Goal: Information Seeking & Learning: Learn about a topic

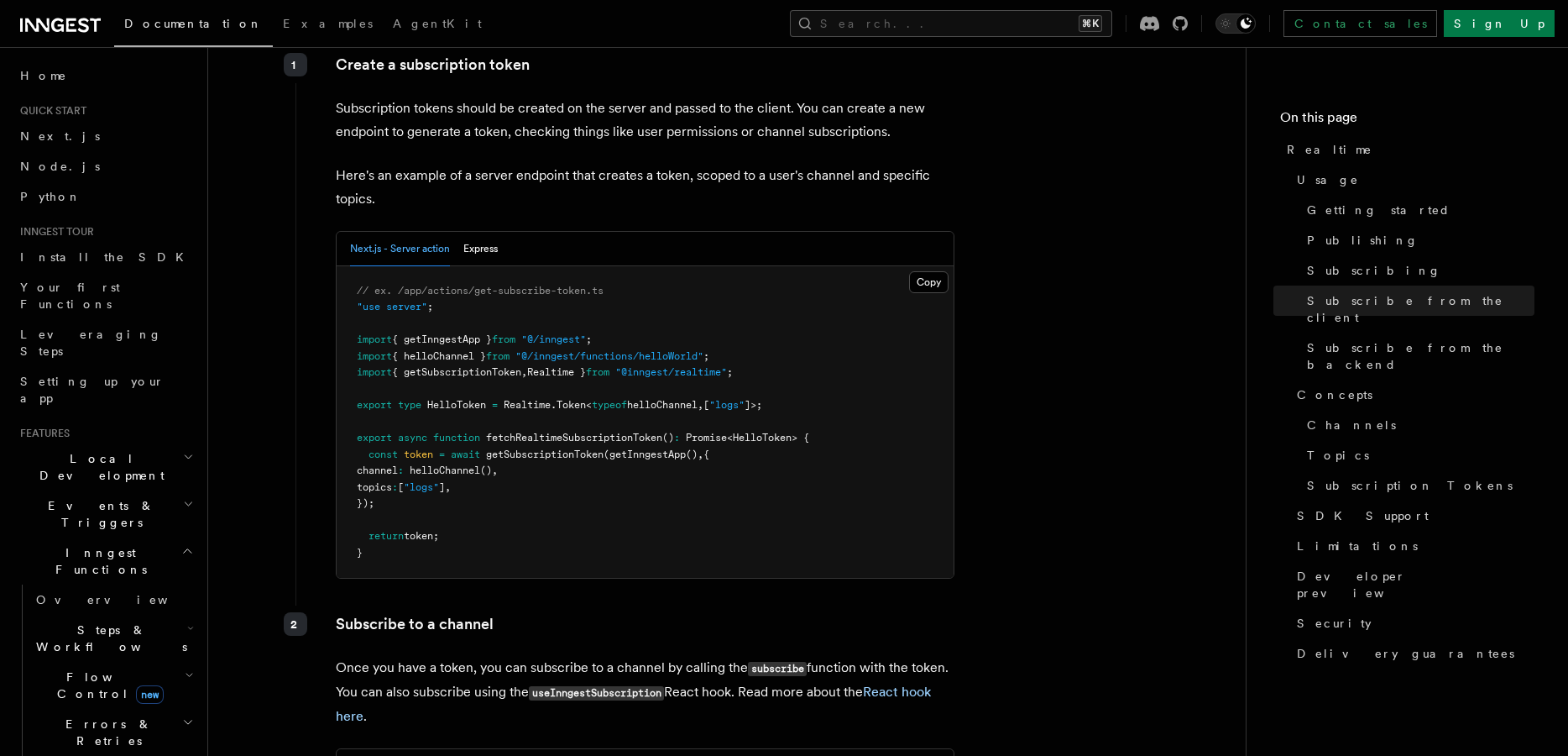
scroll to position [2060, 0]
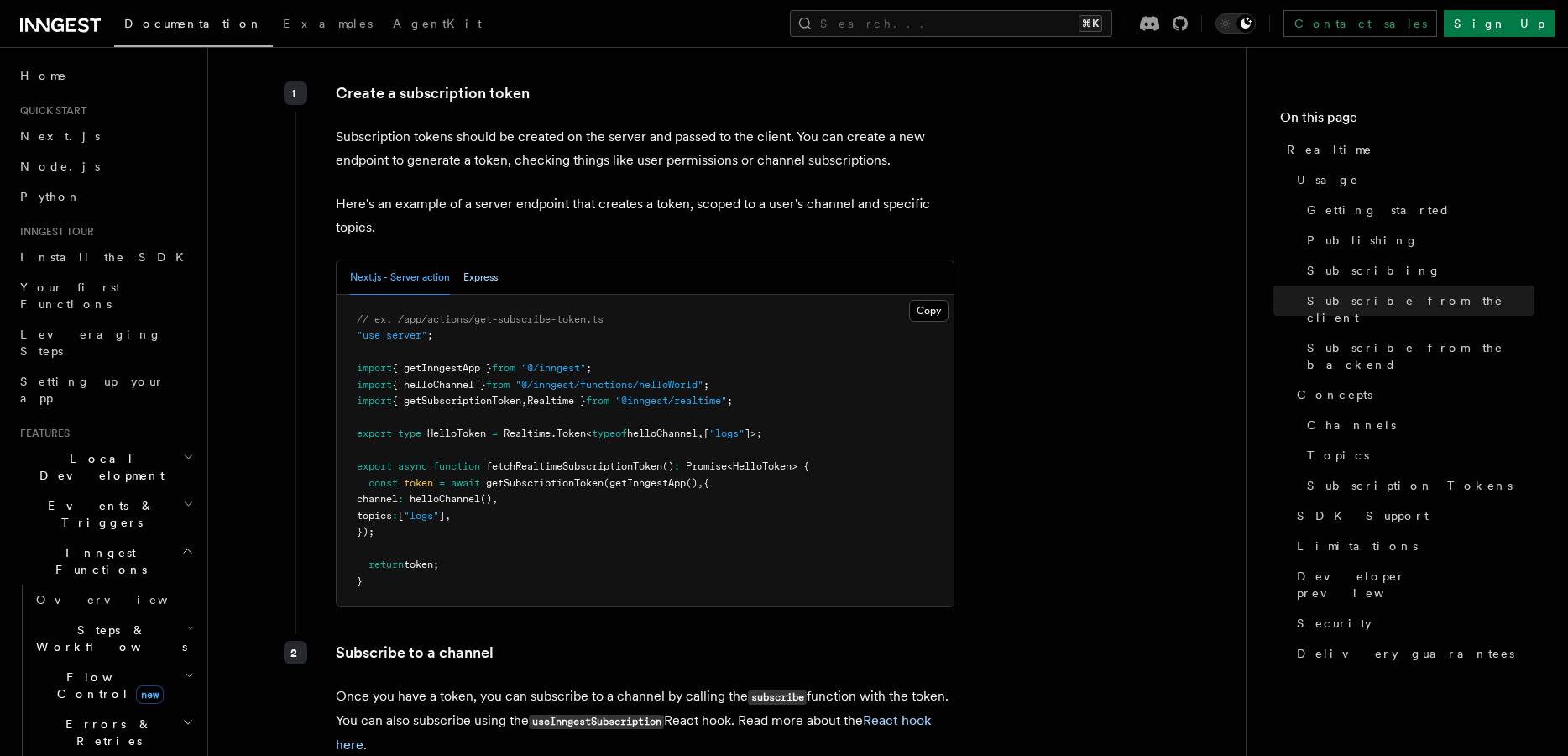
click at [466, 261] on button "Express" at bounding box center [480, 277] width 35 height 35
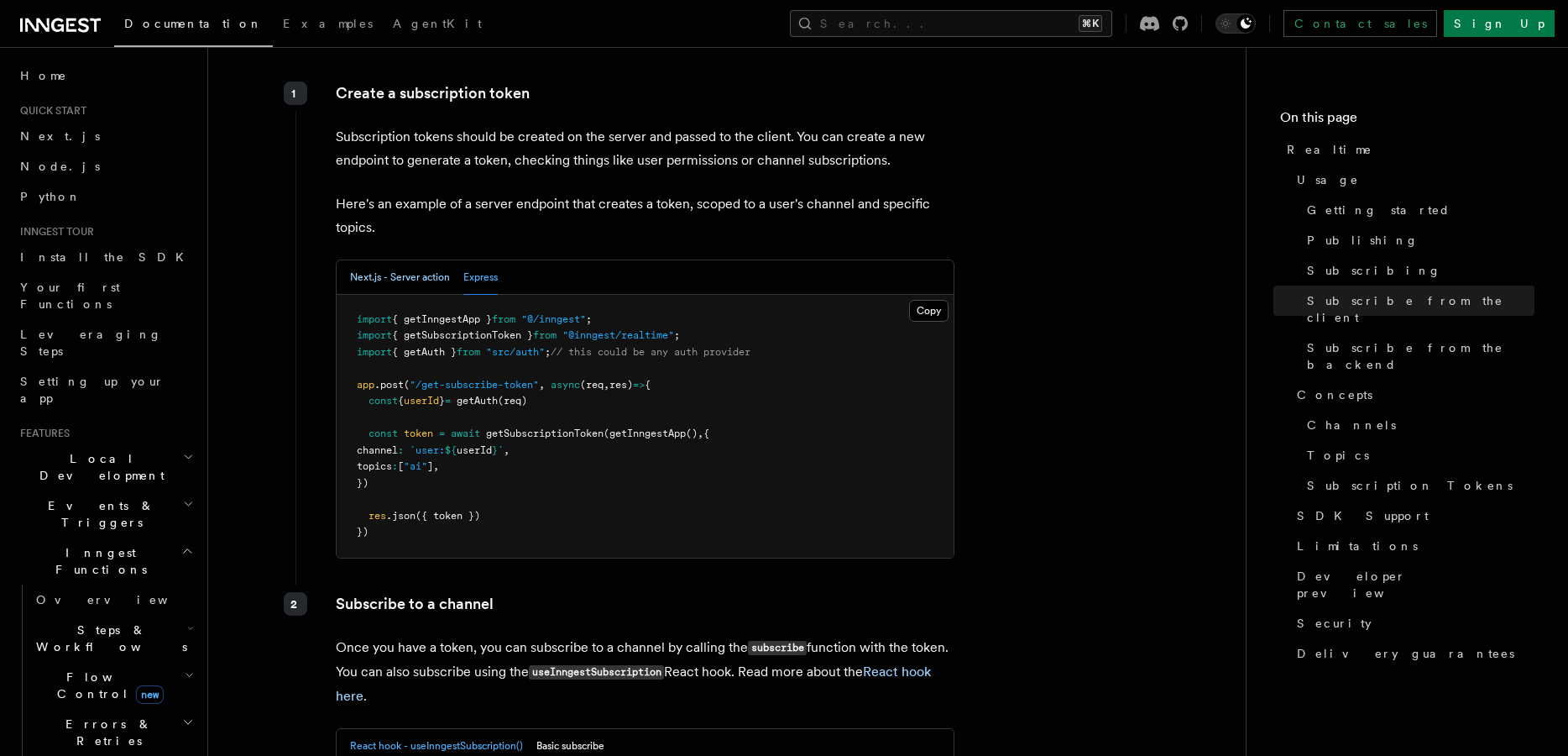
click at [401, 261] on button "Next.js - Server action" at bounding box center [400, 277] width 100 height 35
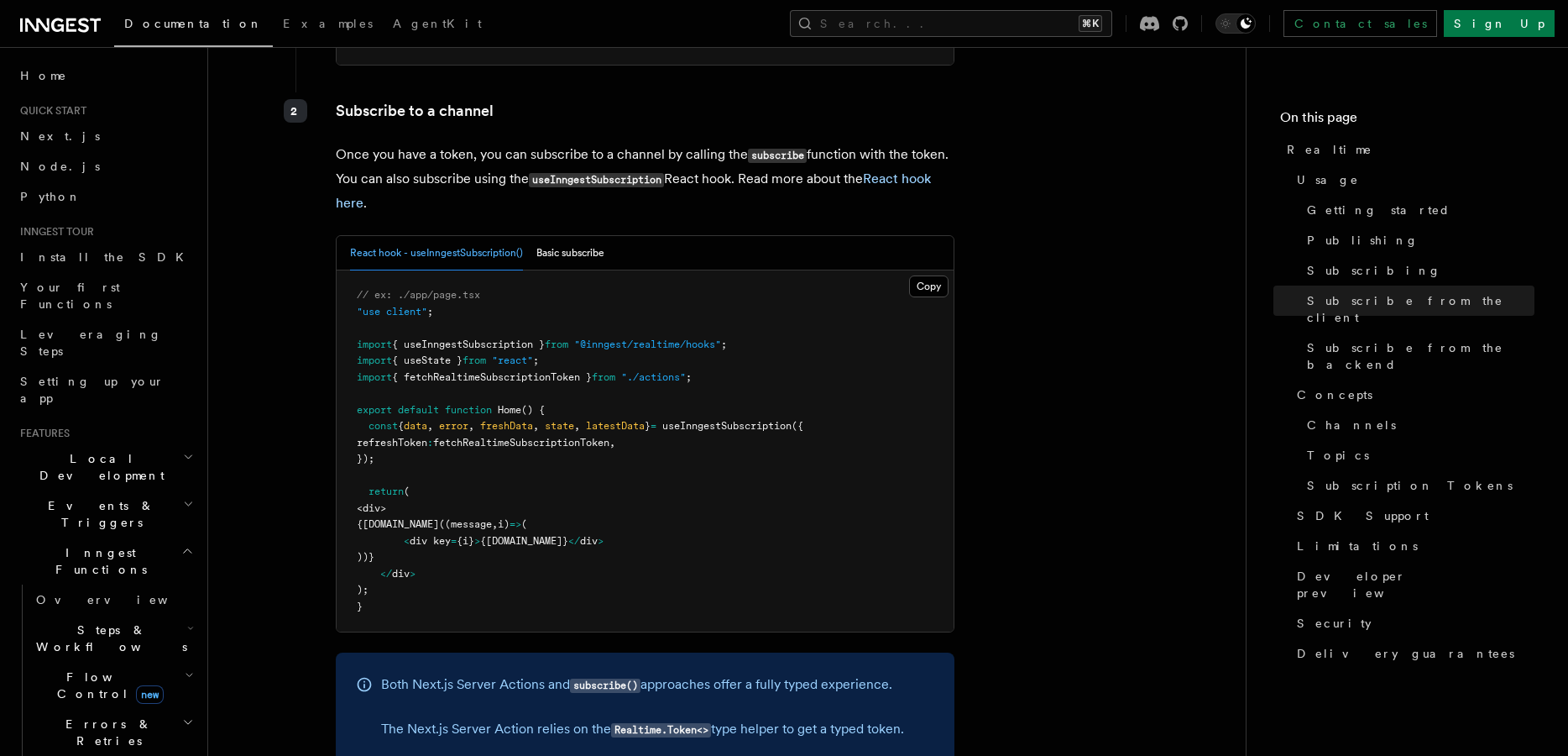
scroll to position [2607, 0]
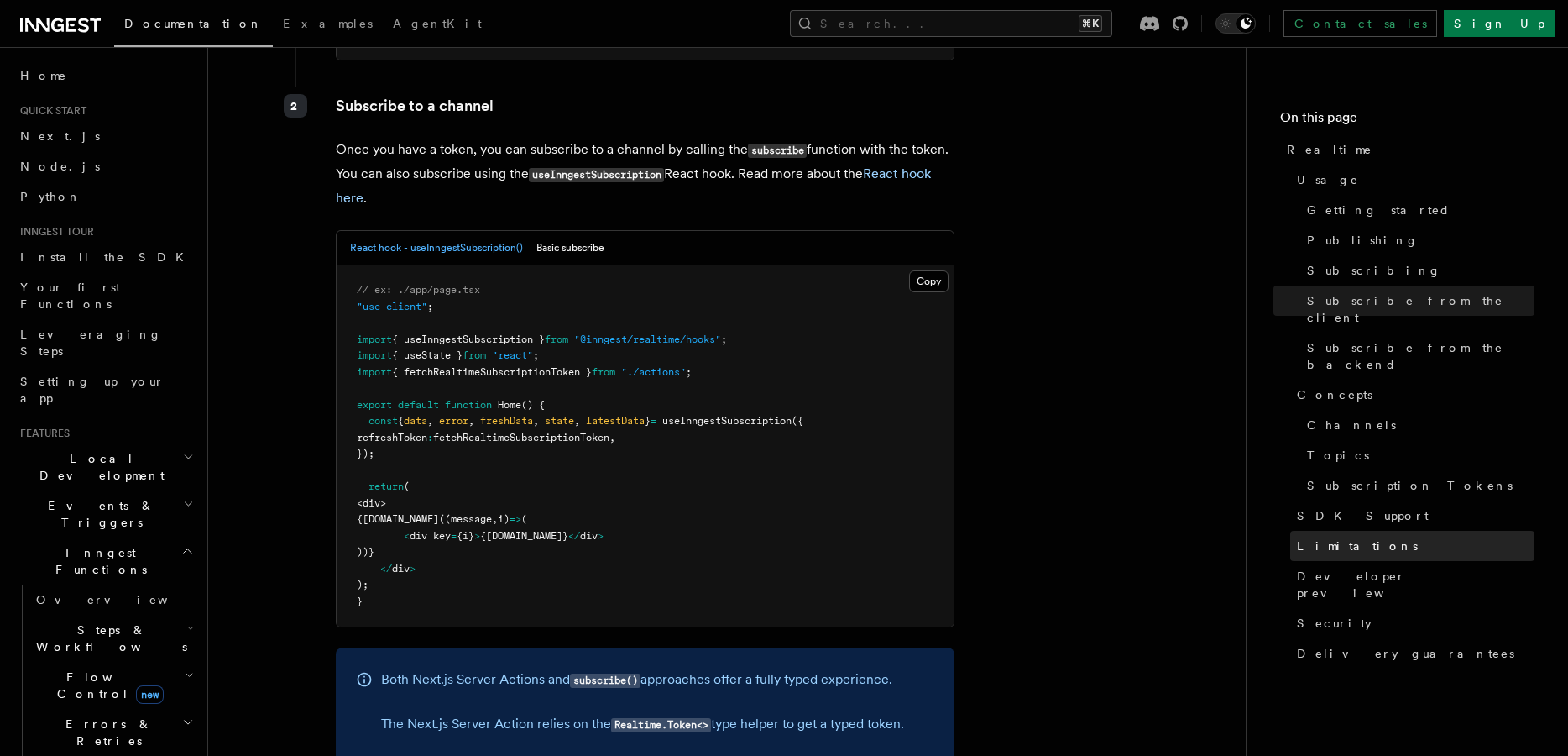
click at [1324, 537] on span "Limitations" at bounding box center [1357, 545] width 121 height 17
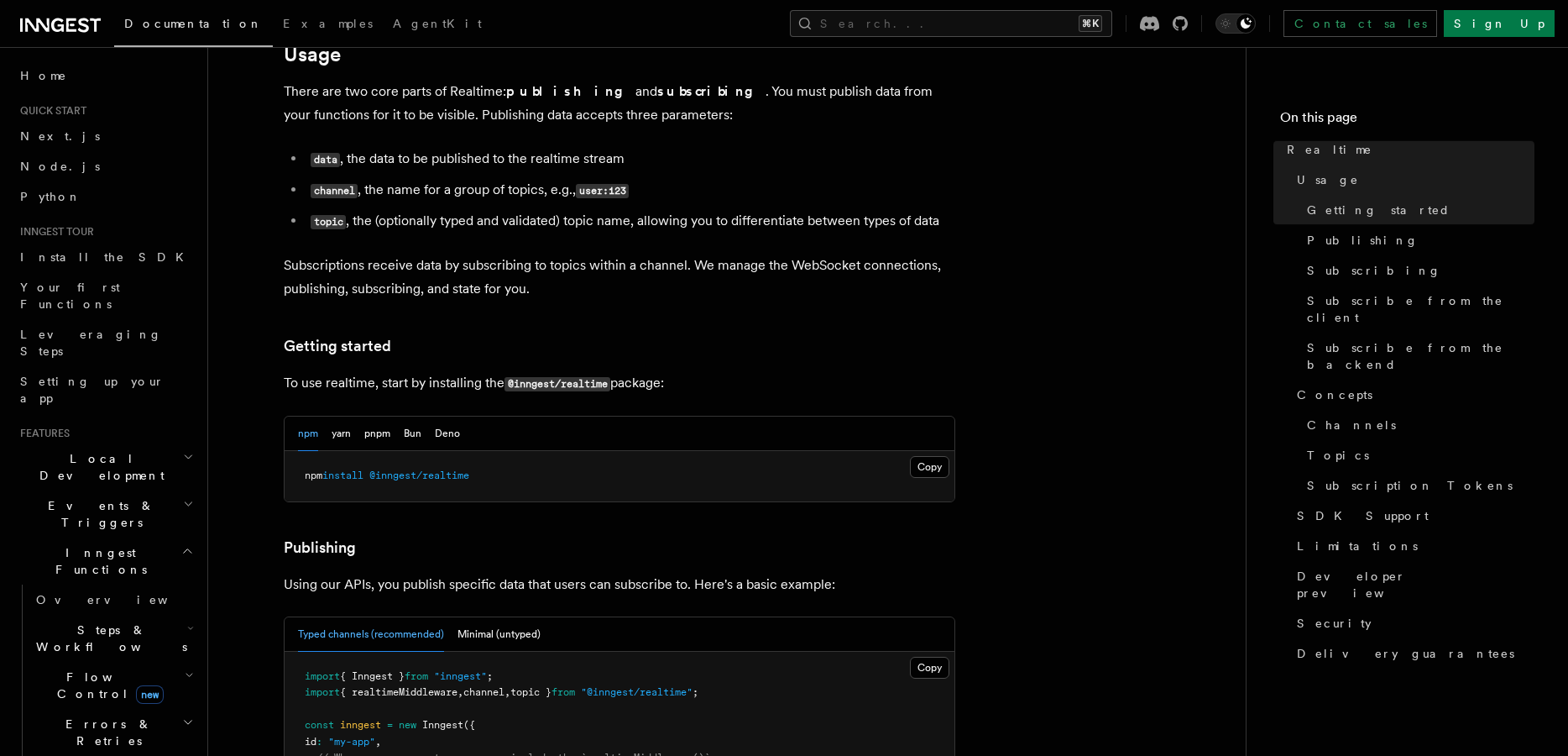
scroll to position [600, 0]
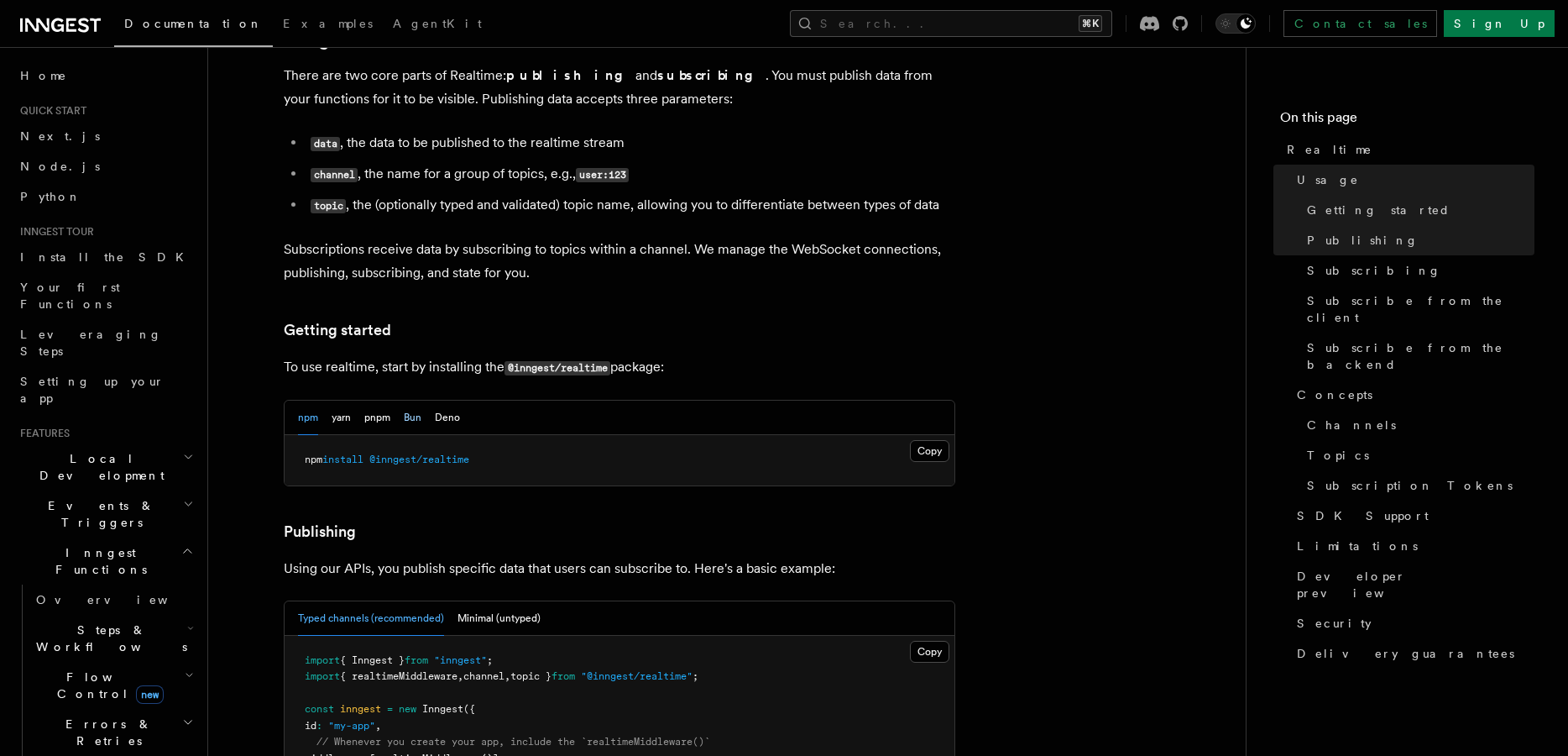
click at [408, 401] on button "Bun" at bounding box center [412, 418] width 18 height 35
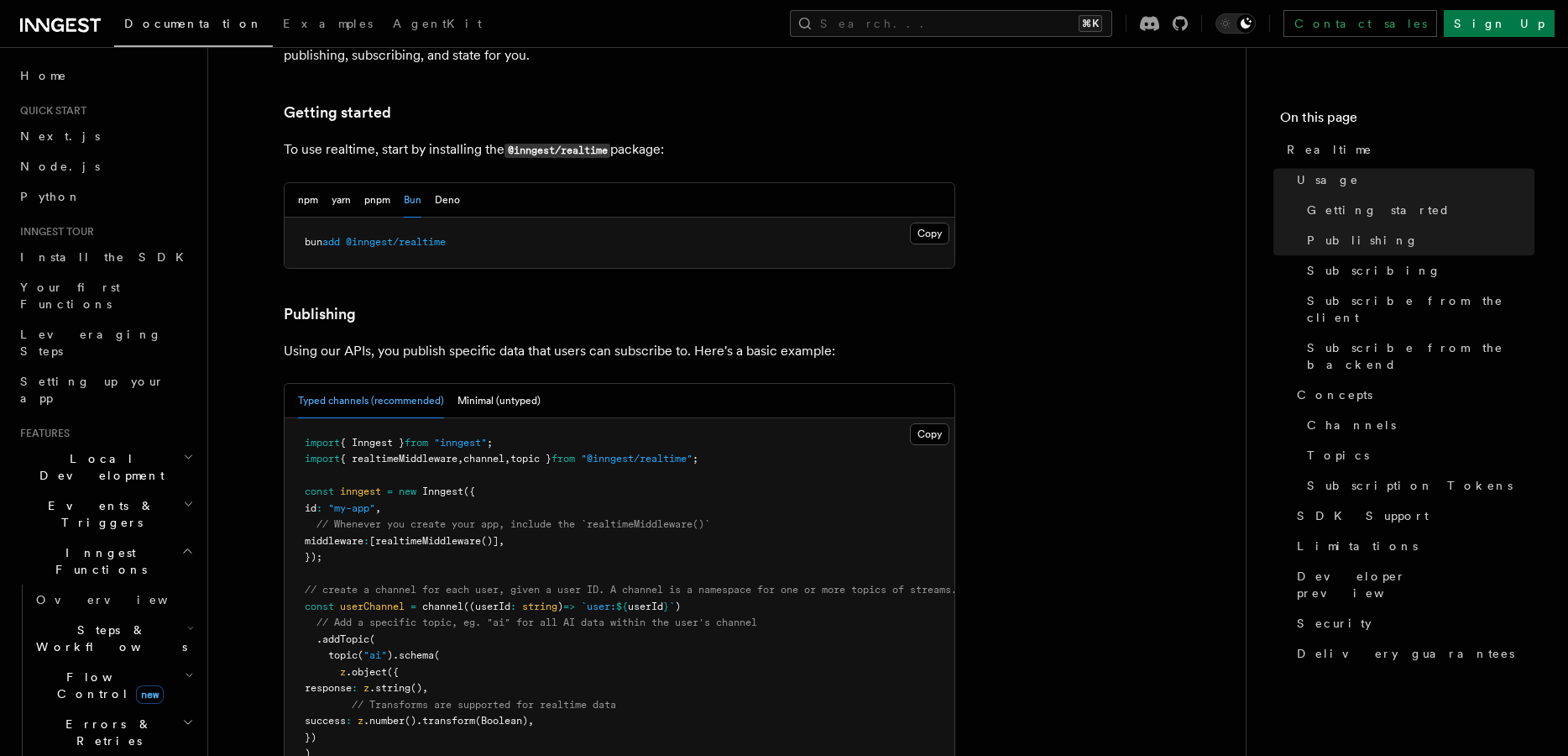
scroll to position [838, 0]
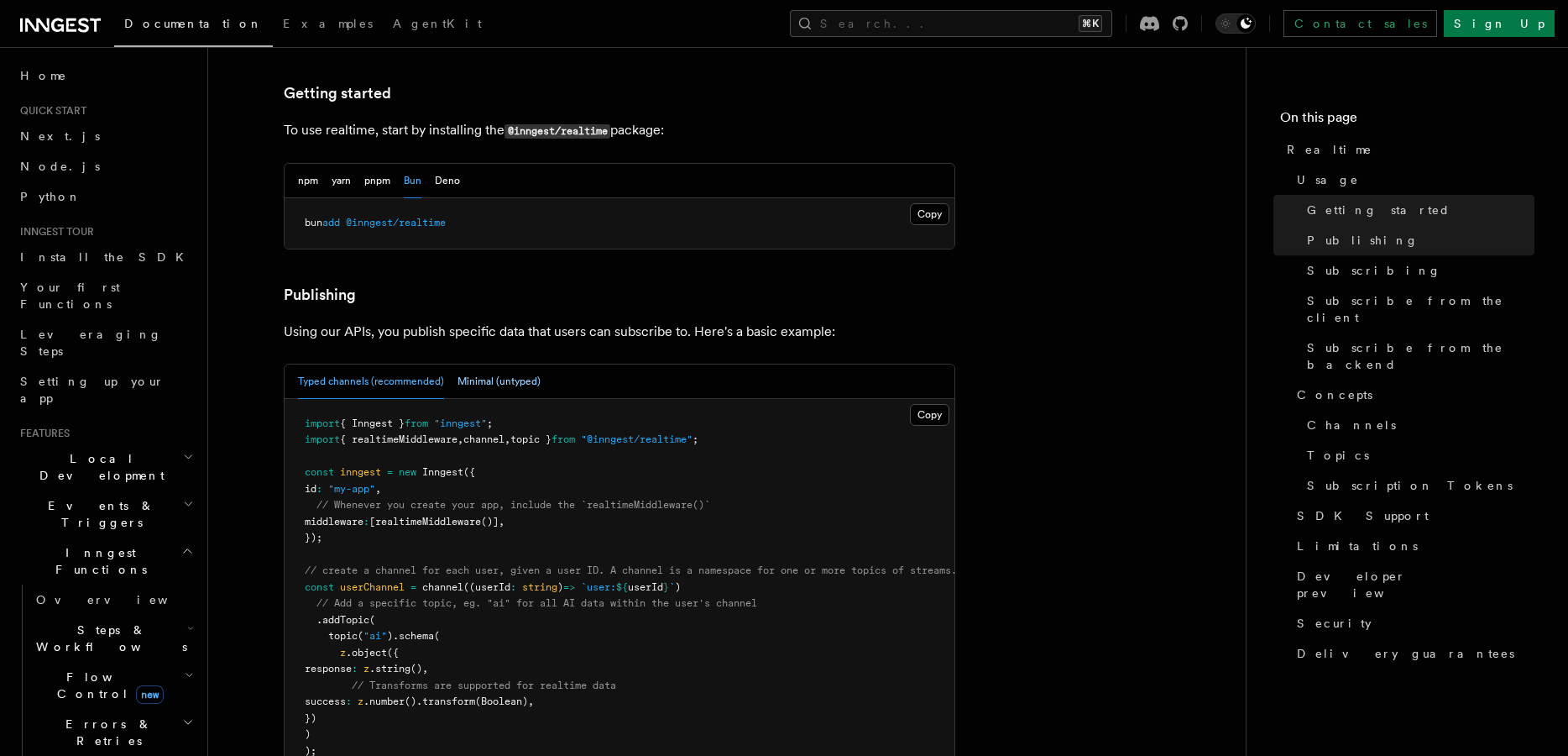
click at [484, 365] on button "Minimal (untyped)" at bounding box center [500, 382] width 84 height 35
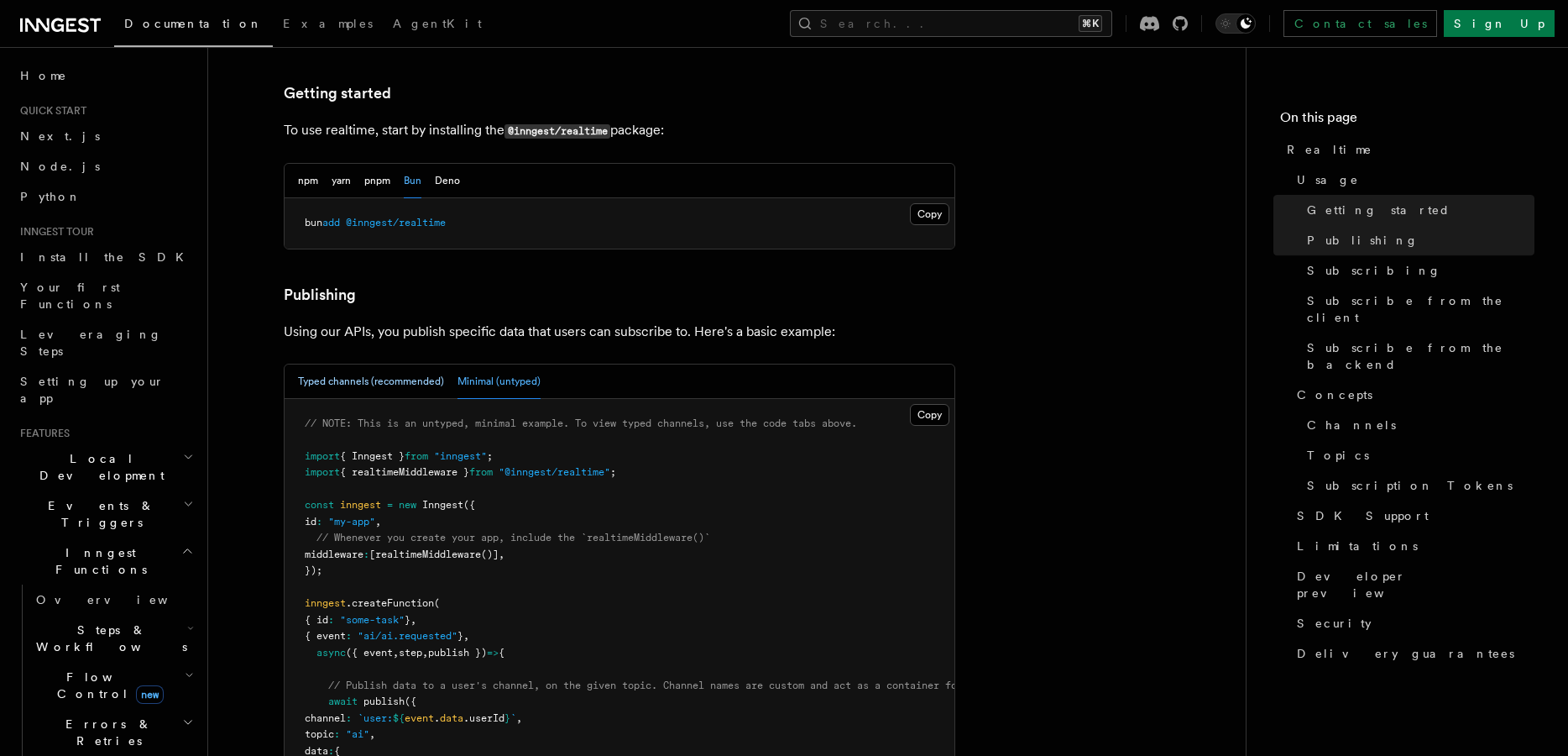
click at [388, 365] on button "Typed channels (recommended)" at bounding box center [371, 382] width 146 height 35
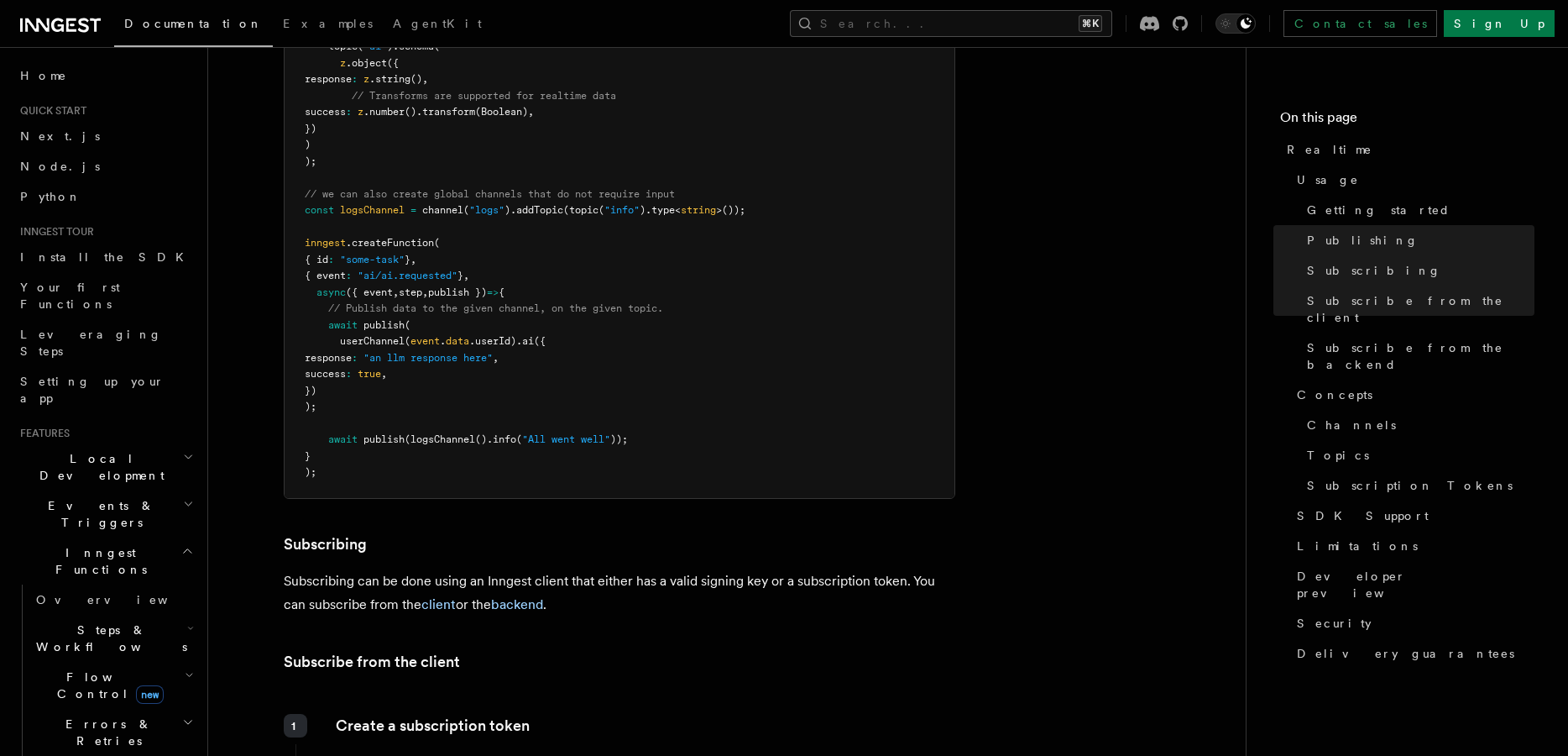
scroll to position [1420, 0]
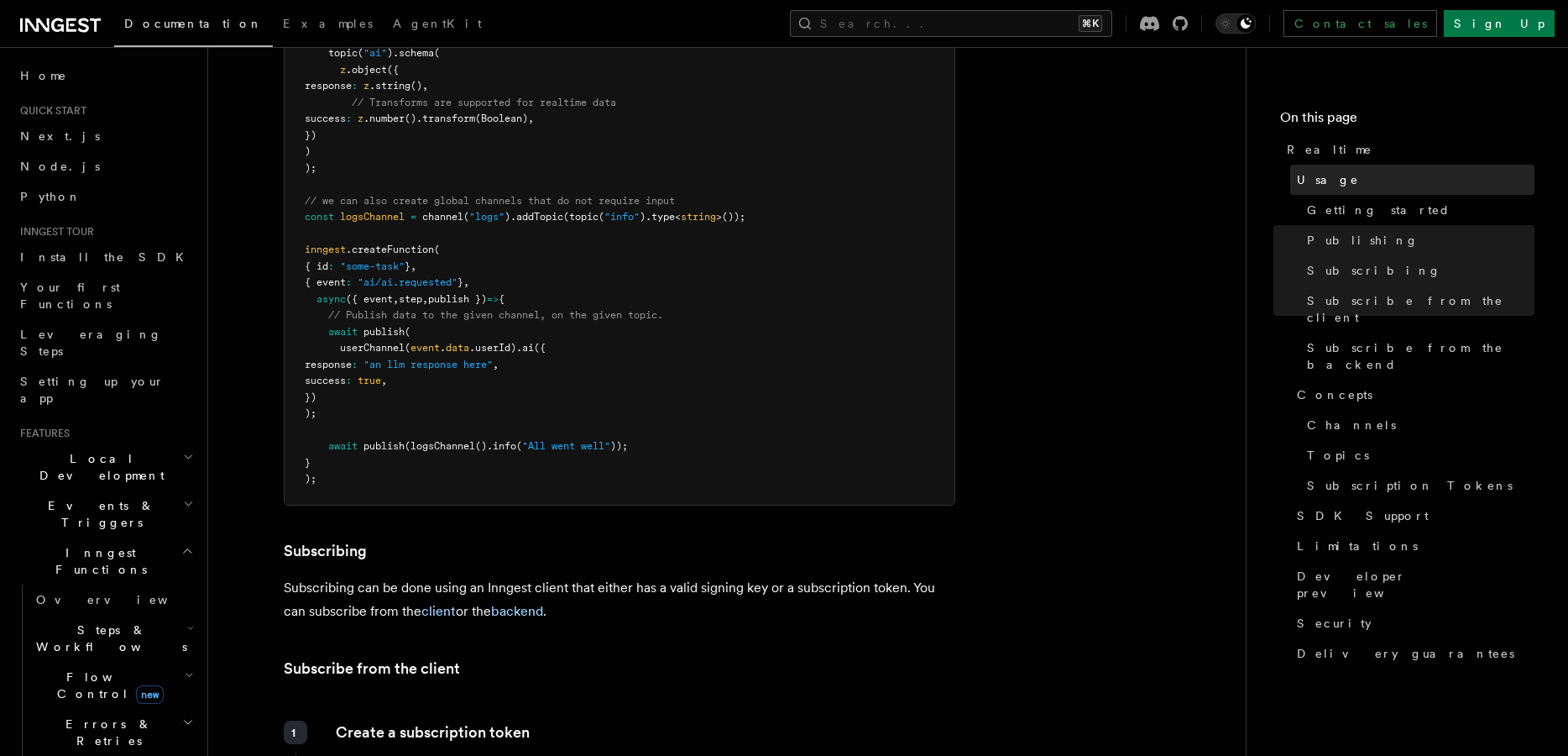
click at [1300, 180] on span "Usage" at bounding box center [1328, 180] width 62 height 17
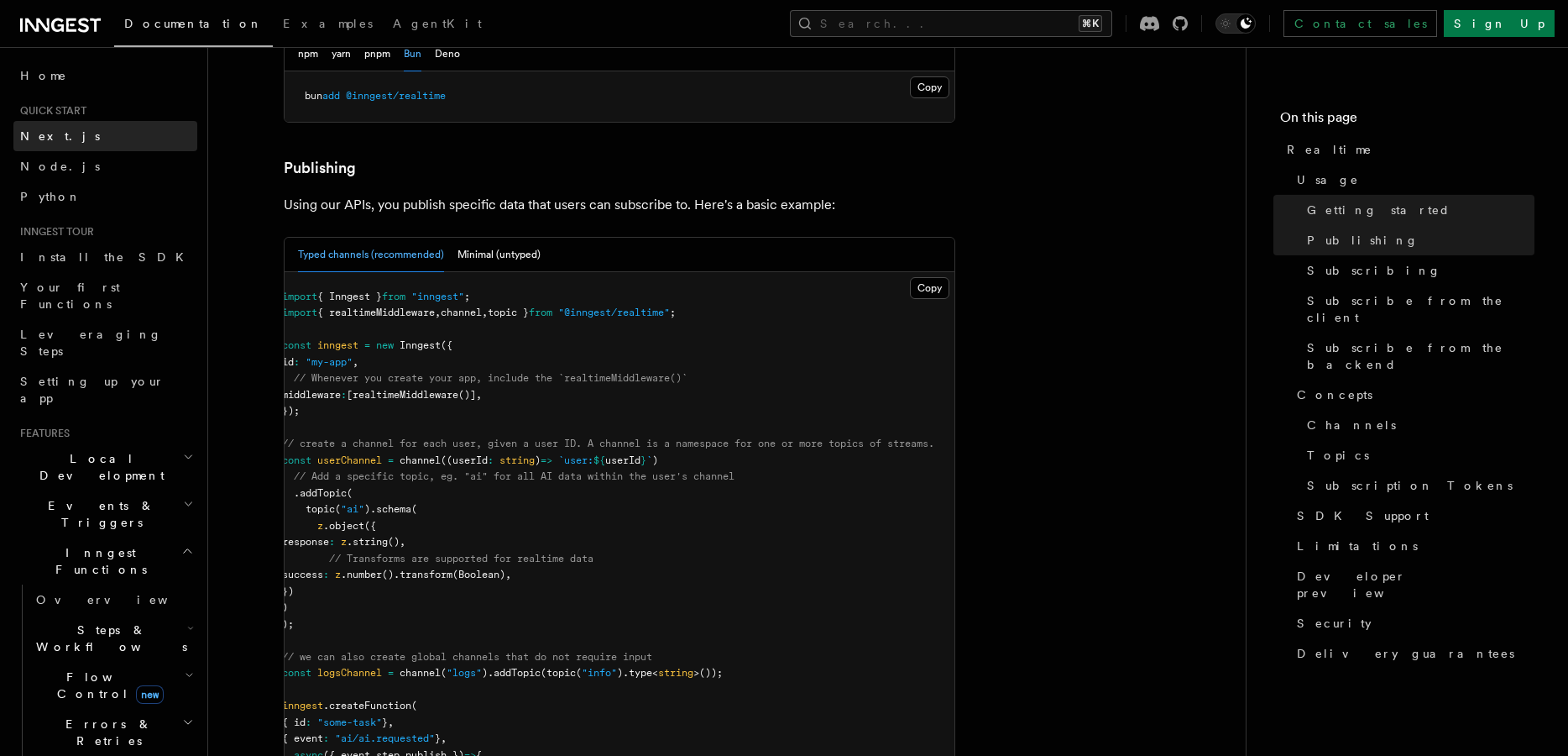
scroll to position [976, 0]
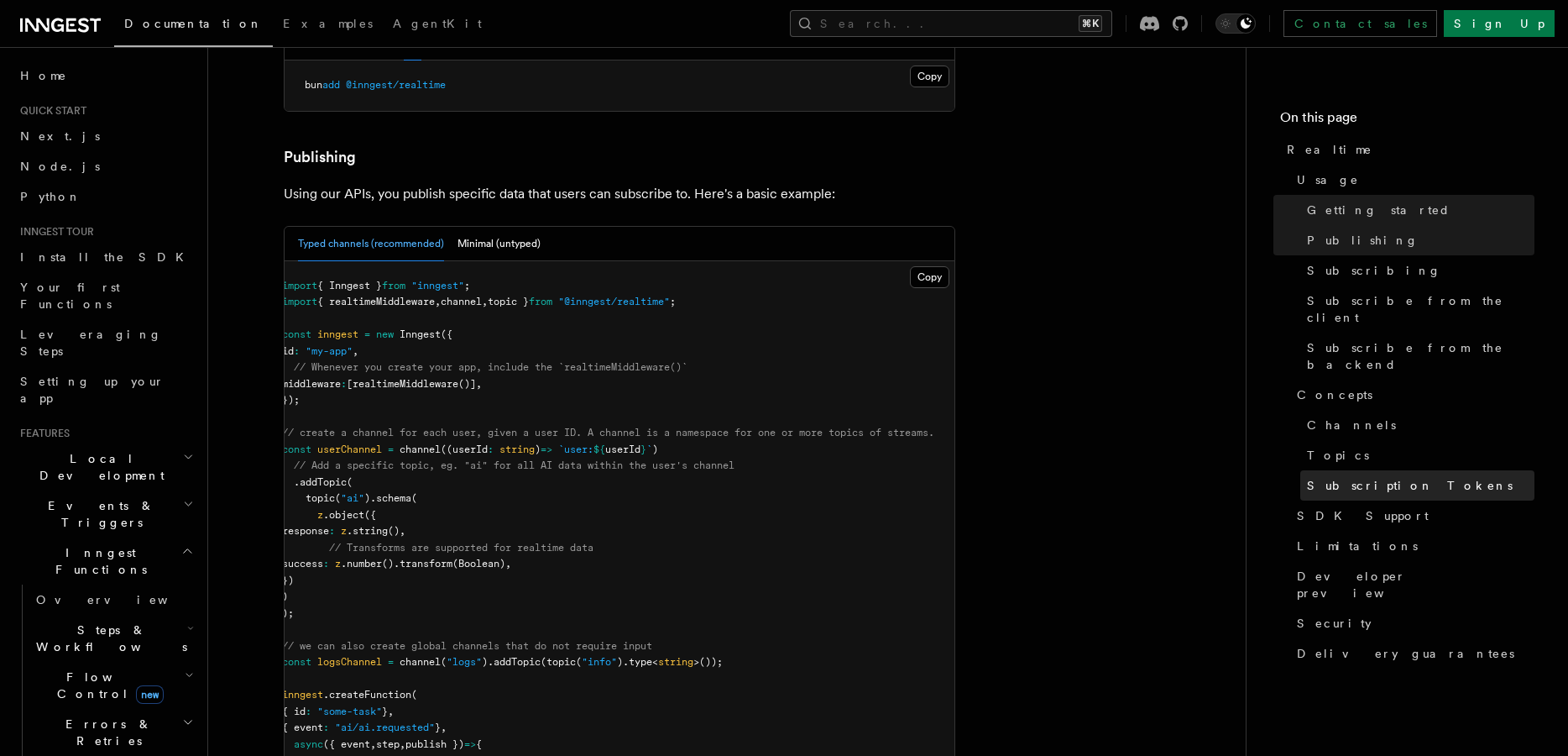
click at [1336, 477] on span "Subscription Tokens" at bounding box center [1410, 485] width 205 height 17
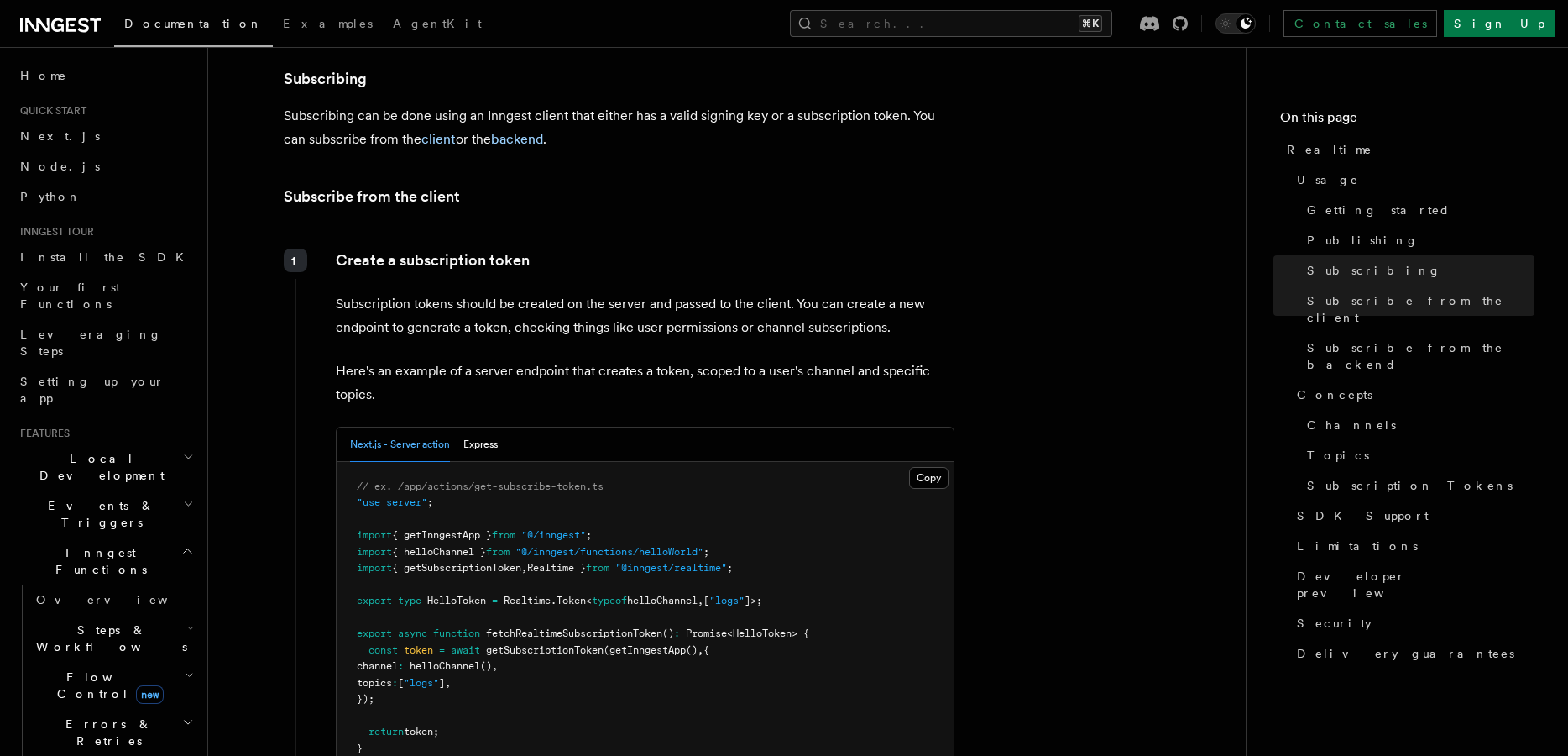
scroll to position [1894, 0]
click at [929, 466] on button "Copy Copied" at bounding box center [929, 477] width 39 height 22
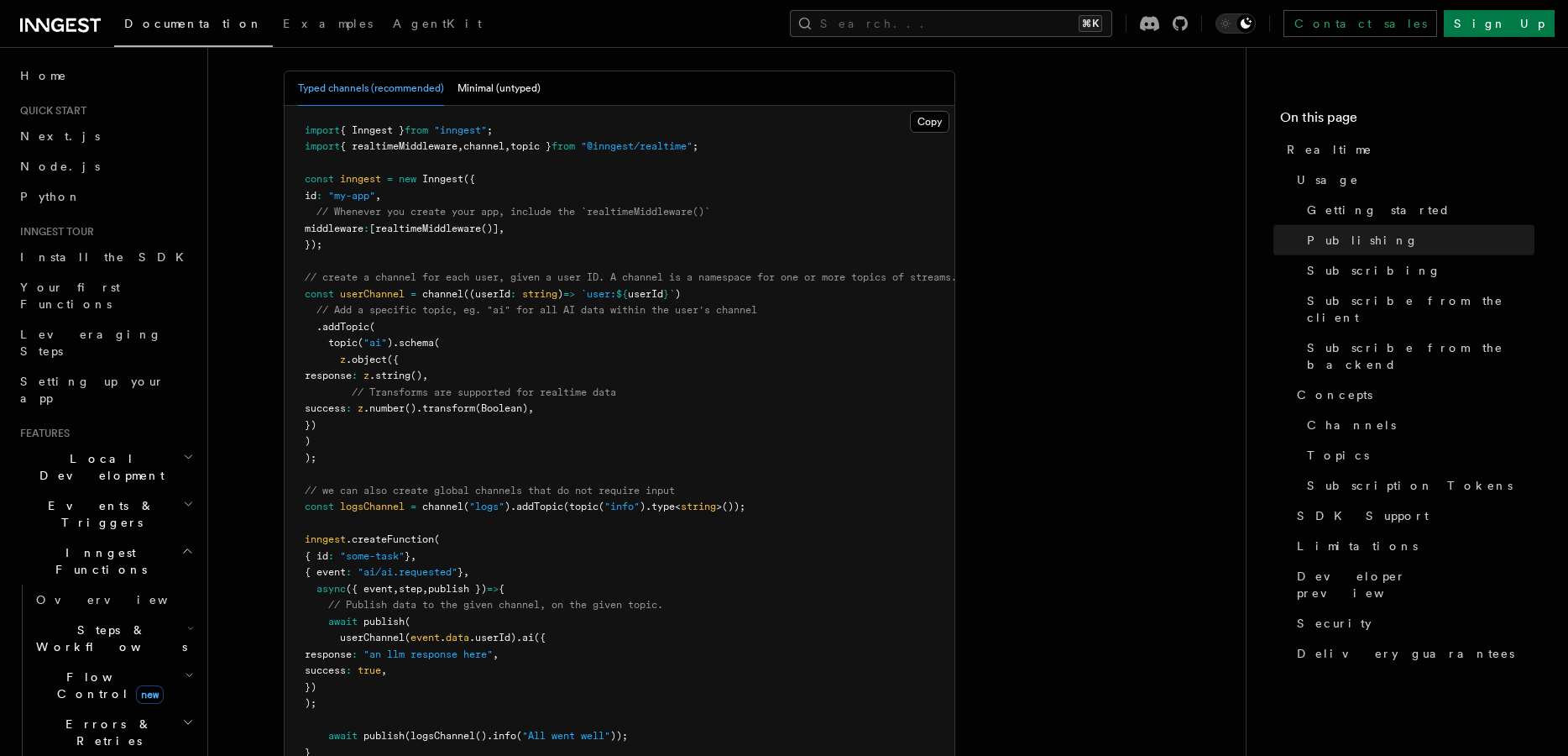
scroll to position [1135, 0]
click at [383, 32] on link "AgentKit" at bounding box center [437, 25] width 109 height 40
